Goal: Transaction & Acquisition: Purchase product/service

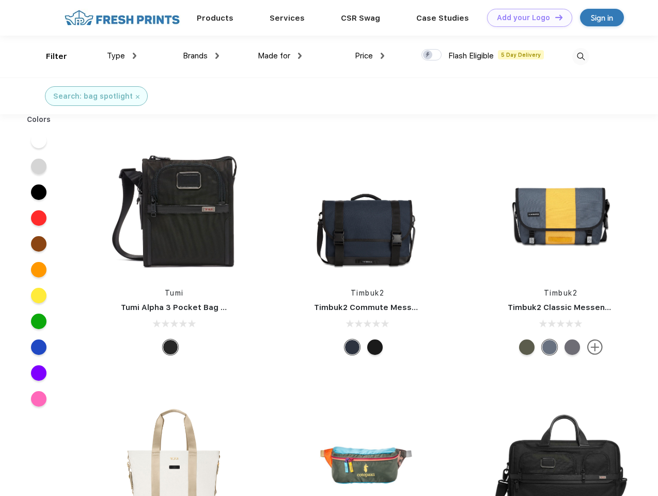
click at [526, 18] on link "Add your Logo Design Tool" at bounding box center [529, 18] width 85 height 18
click at [0, 0] on div "Design Tool" at bounding box center [0, 0] width 0 height 0
click at [555, 17] on link "Add your Logo Design Tool" at bounding box center [529, 18] width 85 height 18
click at [50, 56] on div "Filter" at bounding box center [56, 57] width 21 height 12
click at [122, 56] on span "Type" at bounding box center [116, 55] width 18 height 9
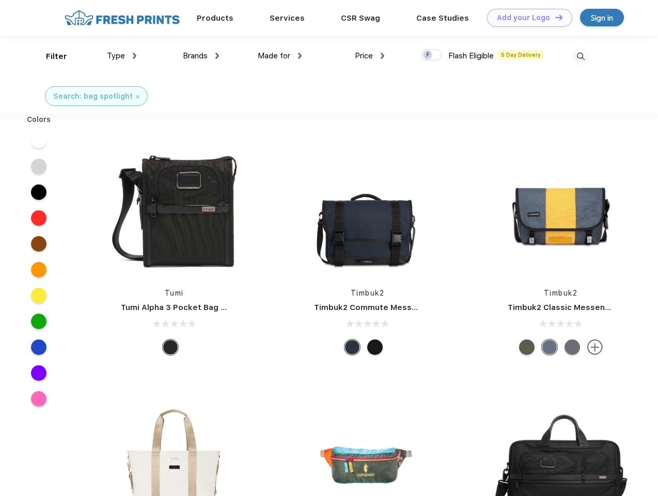
click at [201, 56] on span "Brands" at bounding box center [195, 55] width 25 height 9
click at [280, 56] on span "Made for" at bounding box center [274, 55] width 33 height 9
click at [370, 56] on span "Price" at bounding box center [364, 55] width 18 height 9
click at [432, 55] on div at bounding box center [432, 54] width 20 height 11
click at [428, 55] on input "checkbox" at bounding box center [425, 52] width 7 height 7
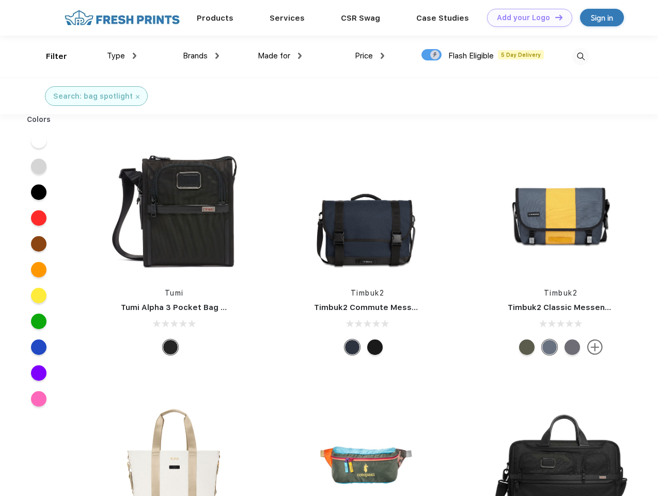
click at [581, 56] on img at bounding box center [581, 56] width 17 height 17
